Goal: Information Seeking & Learning: Learn about a topic

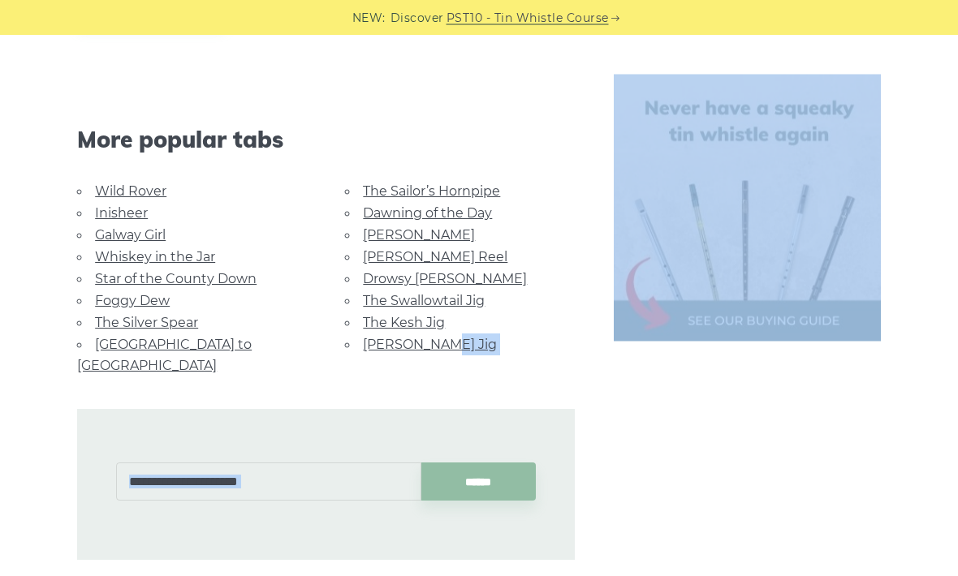
scroll to position [796, 0]
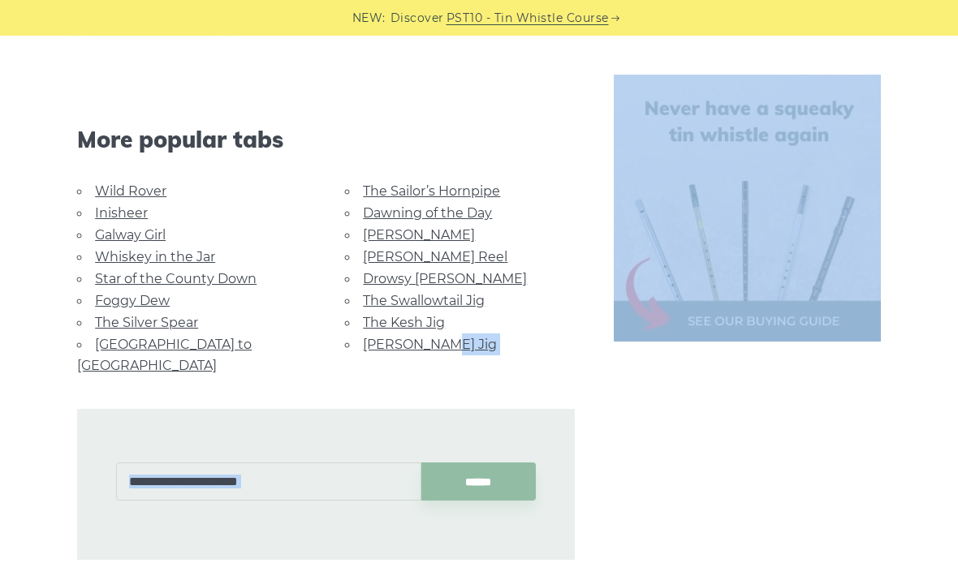
click at [420, 190] on link "The Sailor’s Hornpipe" at bounding box center [431, 190] width 137 height 15
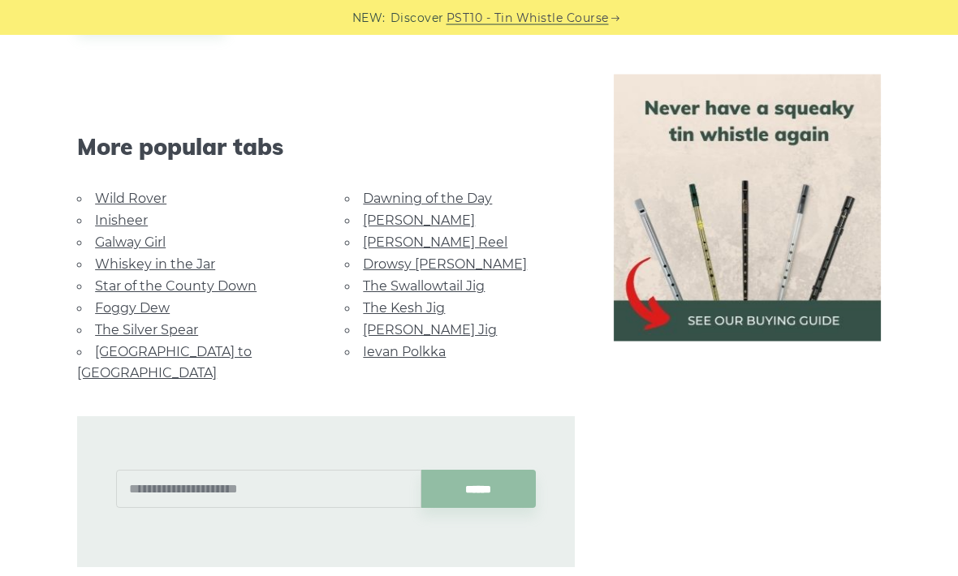
scroll to position [999, 0]
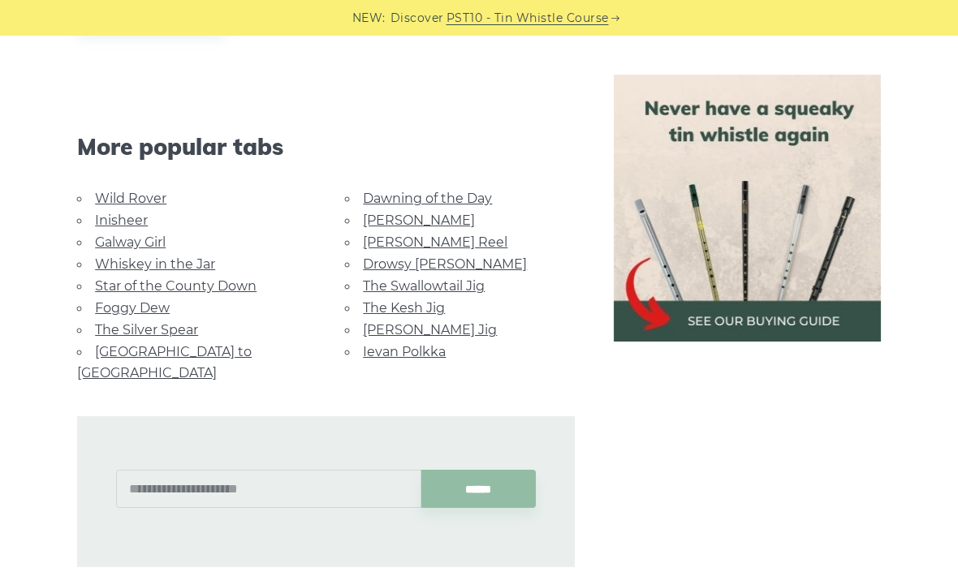
click at [404, 281] on link "The Swallowtail Jig" at bounding box center [424, 285] width 122 height 15
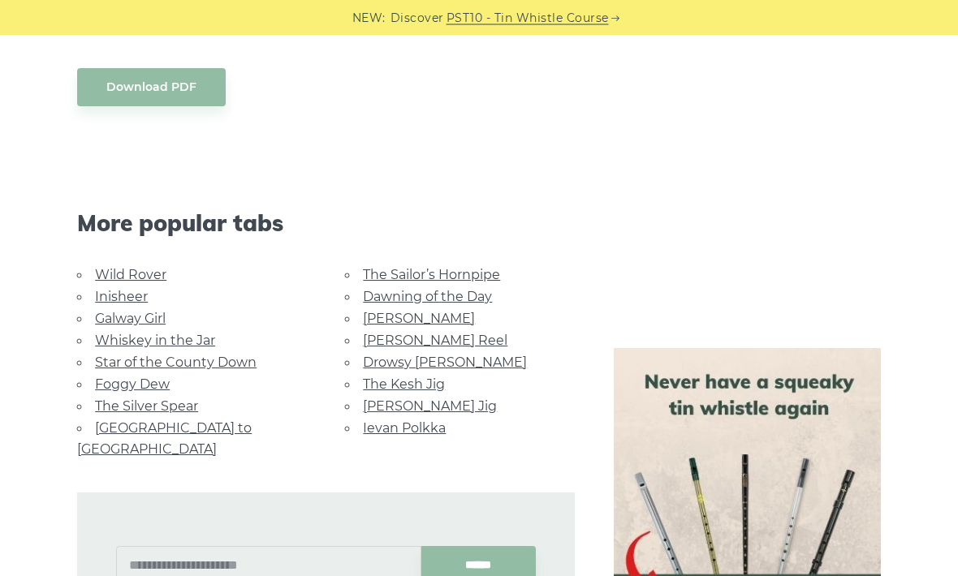
scroll to position [1294, 0]
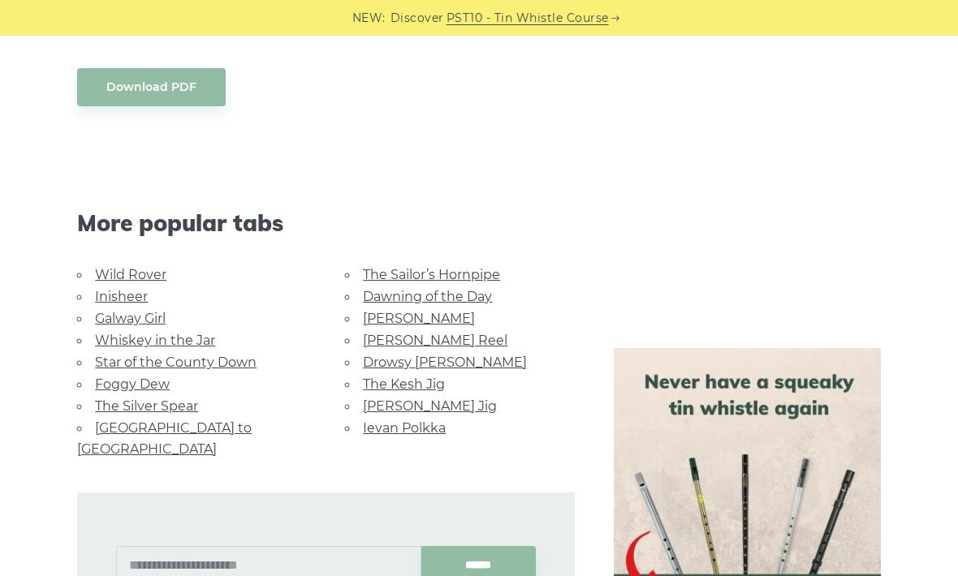
click at [115, 382] on link "Foggy Dew" at bounding box center [132, 384] width 75 height 15
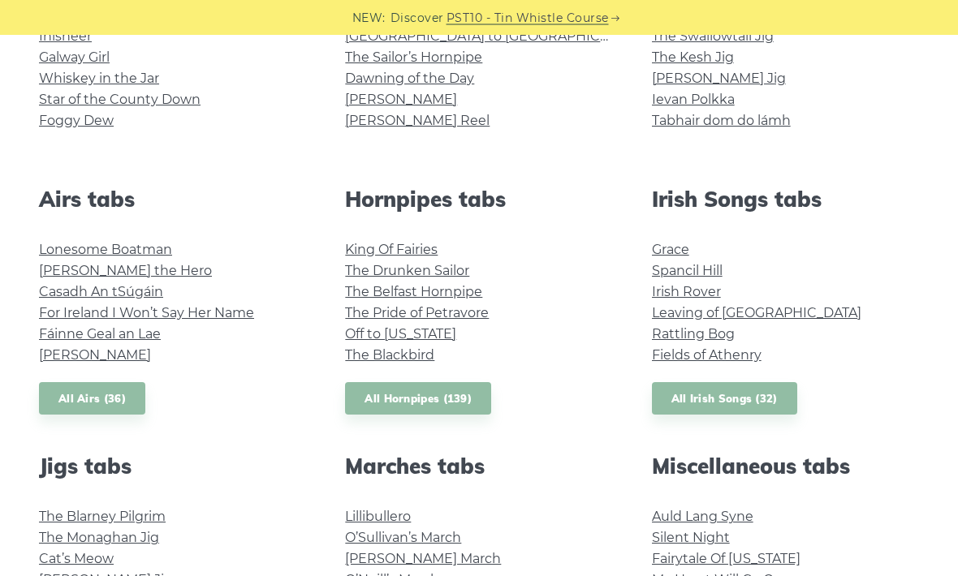
scroll to position [516, 0]
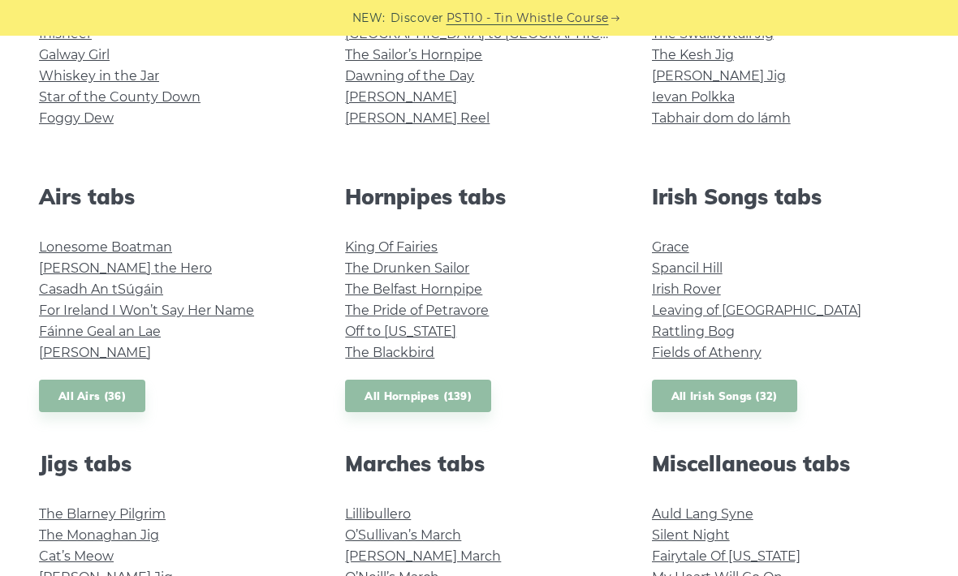
click at [710, 310] on link "Leaving of Liverpool" at bounding box center [756, 310] width 209 height 15
